Goal: Use online tool/utility: Utilize a website feature to perform a specific function

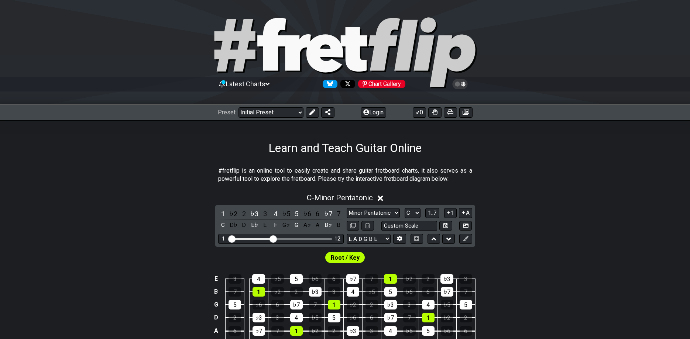
scroll to position [113, 0]
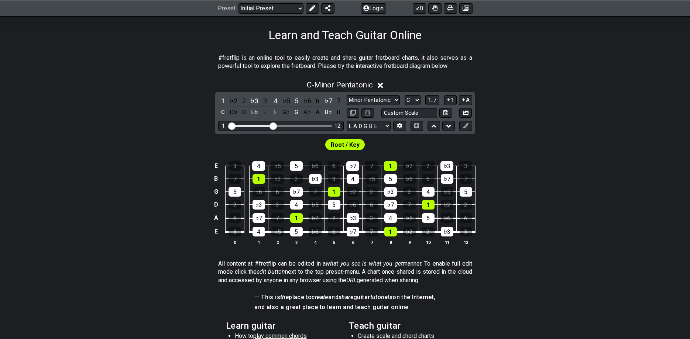
click at [347, 121] on select "E A D G B E E A D G B E E A D G B E B E A D F♯ B A D G C E A D A D G B E E♭ A♭ …" at bounding box center [369, 126] width 44 height 10
select select "C G C F A D"
click option "C G C F A D" at bounding box center [0, 0] width 0 height 0
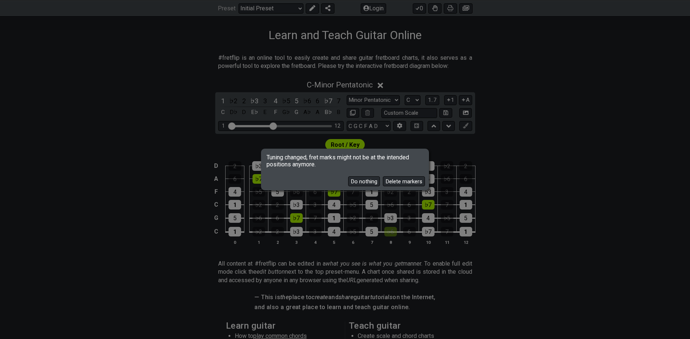
click at [395, 176] on div "Do nothing Delete markers" at bounding box center [344, 178] width 165 height 21
click at [408, 172] on div "Do nothing Delete markers" at bounding box center [344, 178] width 165 height 21
click at [408, 182] on button "Delete markers" at bounding box center [404, 181] width 42 height 10
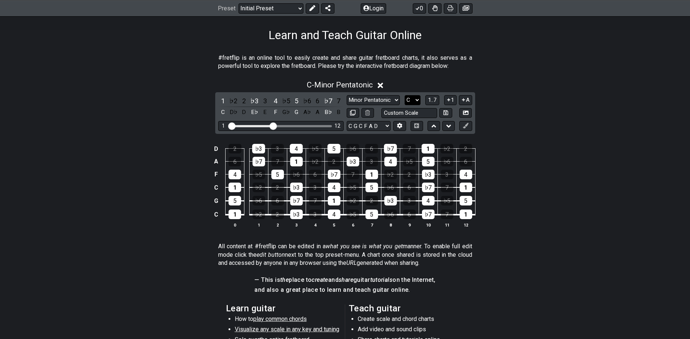
click at [405, 95] on select "A♭ A A♯ B♭ B C C♯ D♭ D D♯ E♭ E F F♯ G♭ G G♯" at bounding box center [413, 100] width 16 height 10
select select "F"
click option "F" at bounding box center [0, 0] width 0 height 0
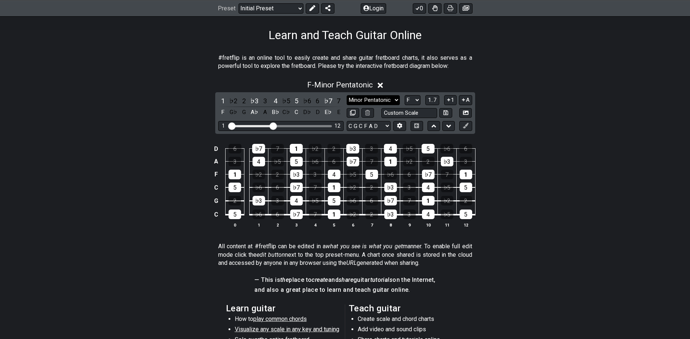
click at [347, 95] on select "Minor Pentatonic Click to edit Minor Pentatonic Major Pentatonic Minor Blues Ma…" at bounding box center [373, 100] width 53 height 10
select select "Minor / Aeolian"
click option "Minor / Aeolian" at bounding box center [0, 0] width 0 height 0
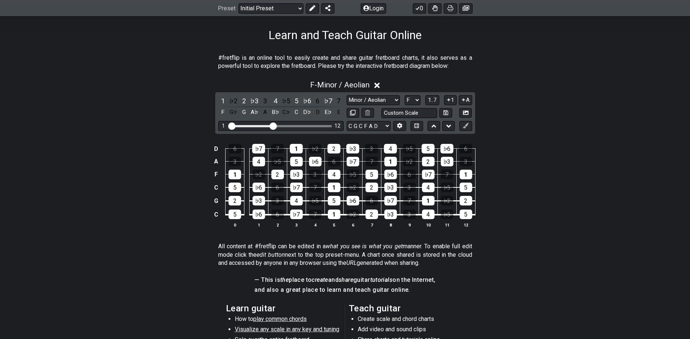
scroll to position [226, 0]
